Goal: Information Seeking & Learning: Learn about a topic

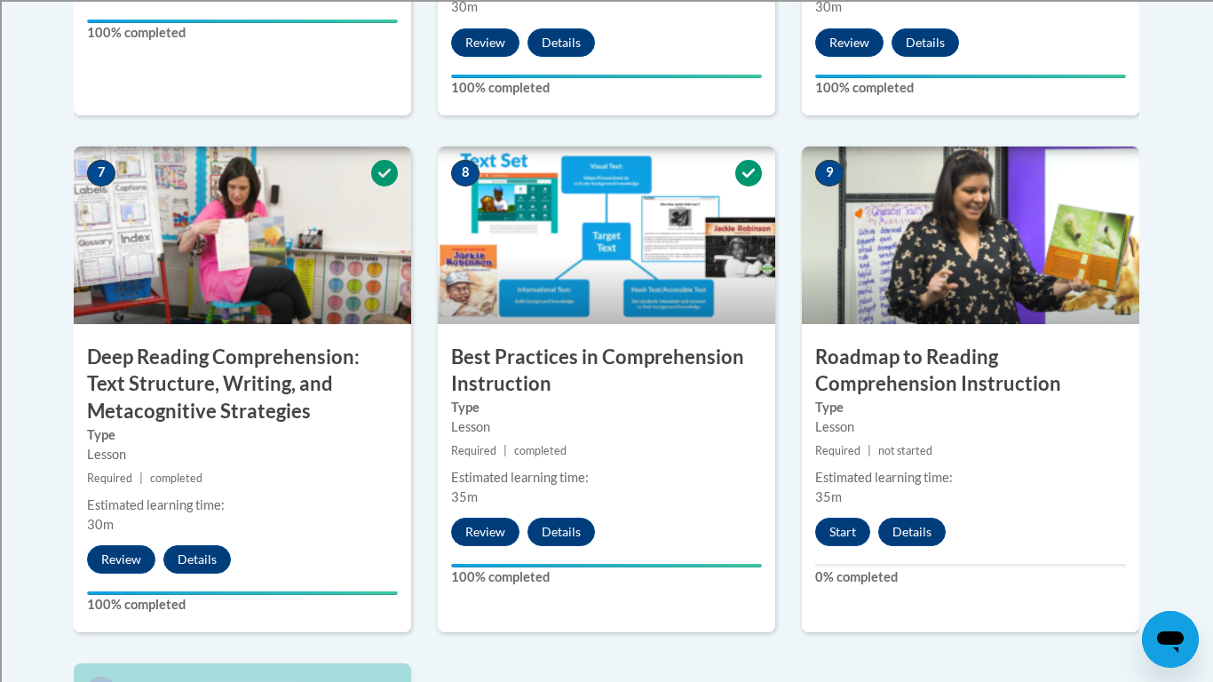
scroll to position [1406, 0]
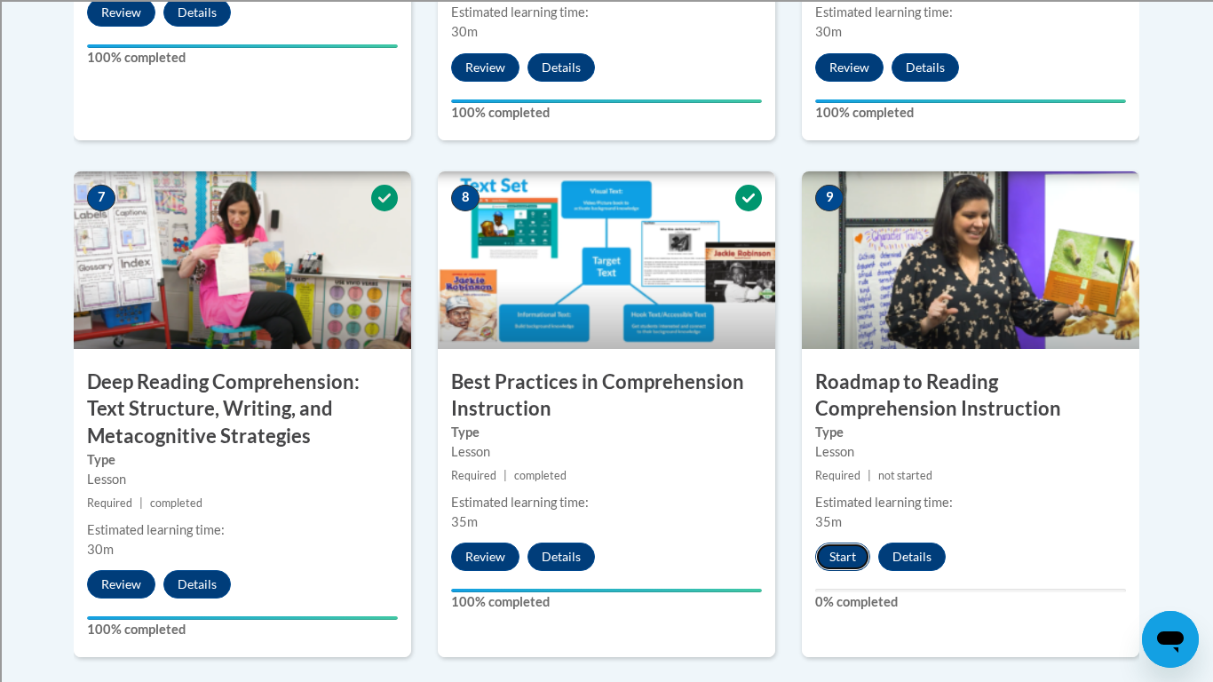
click at [852, 559] on button "Start" at bounding box center [842, 556] width 55 height 28
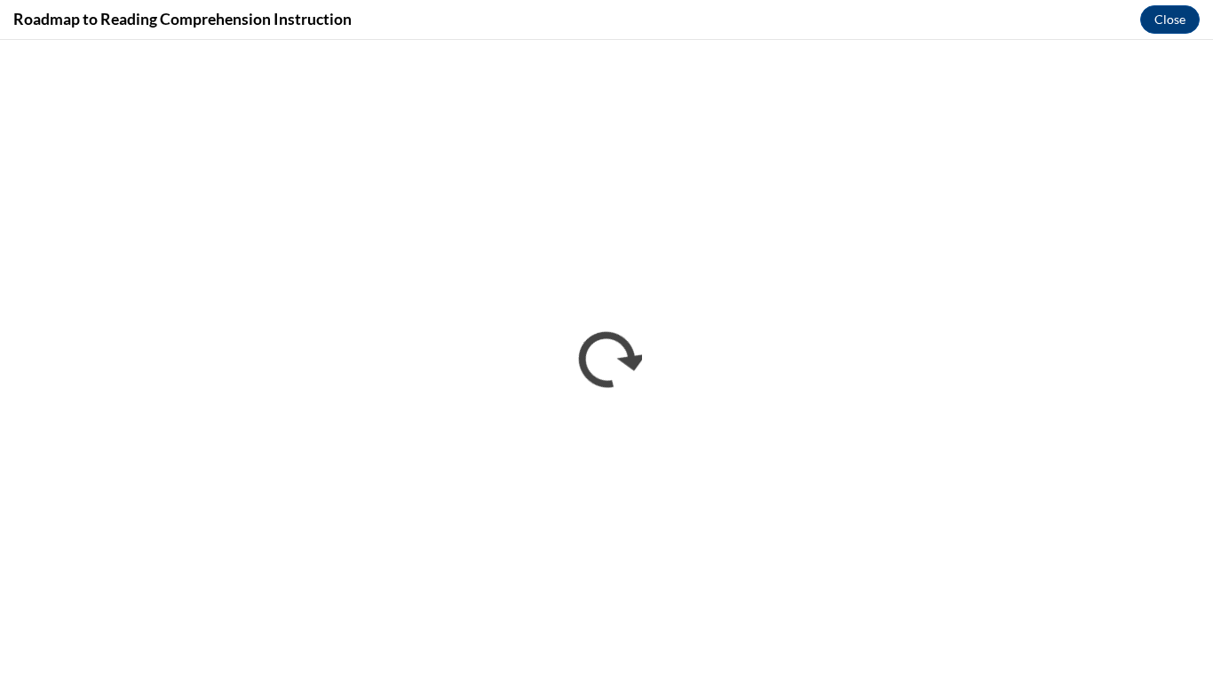
scroll to position [0, 0]
